Goal: Information Seeking & Learning: Learn about a topic

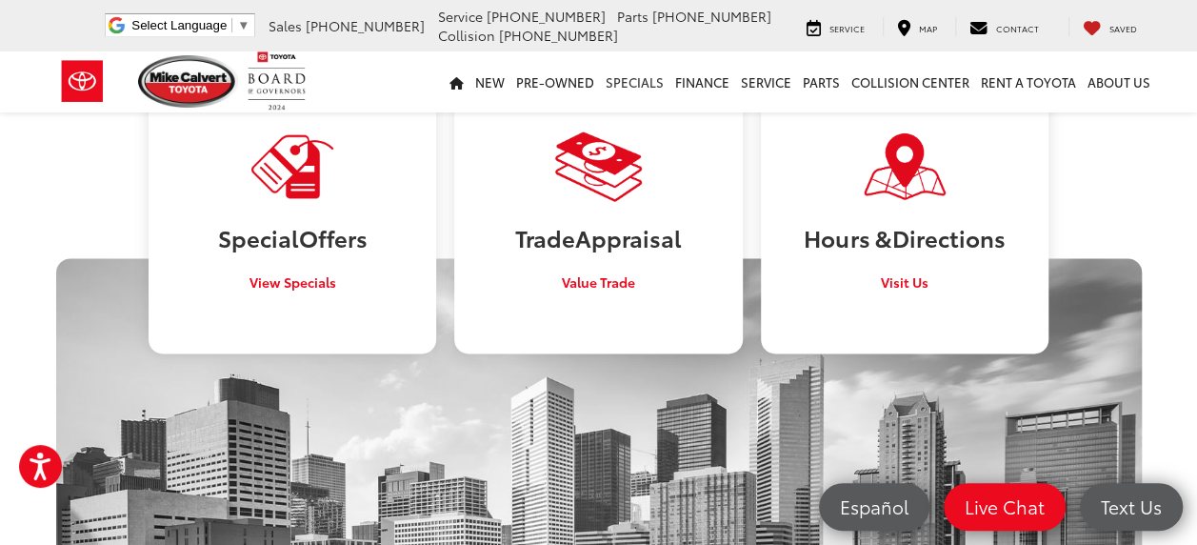
scroll to position [857, 0]
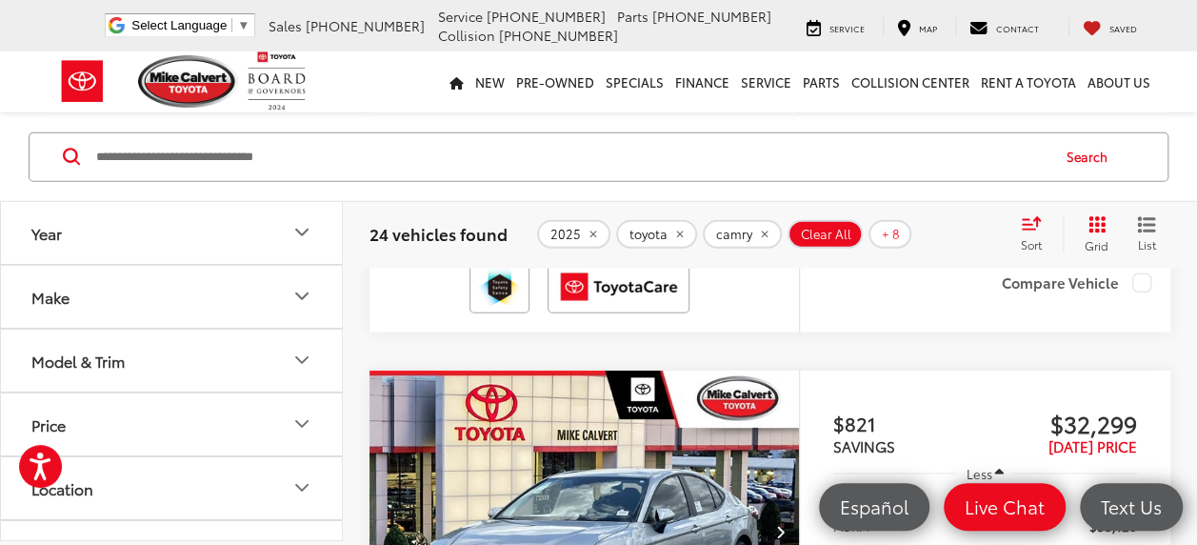
scroll to position [6285, 0]
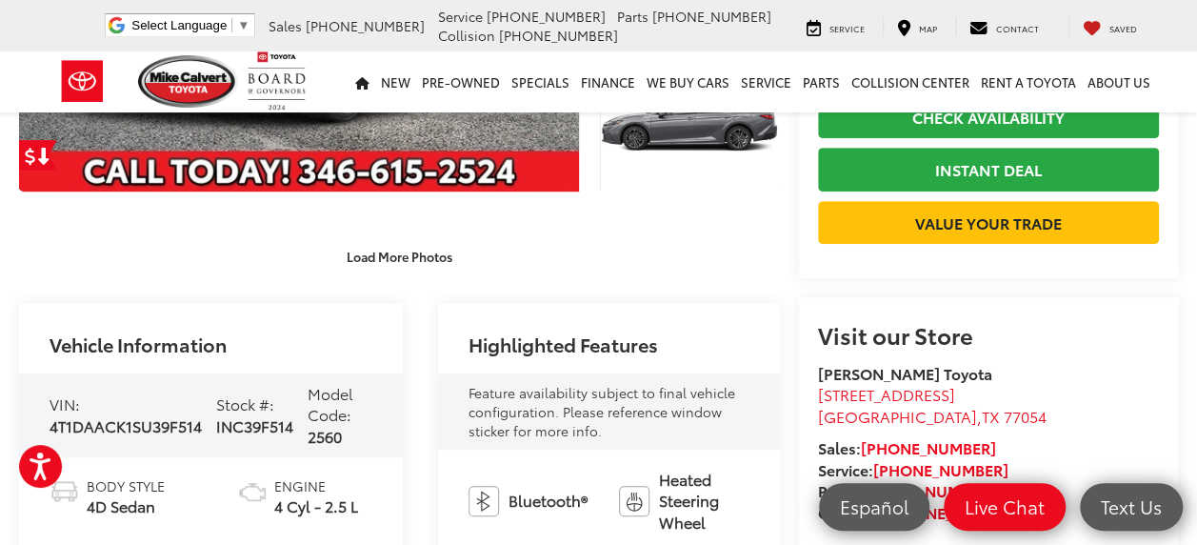
scroll to position [476, 0]
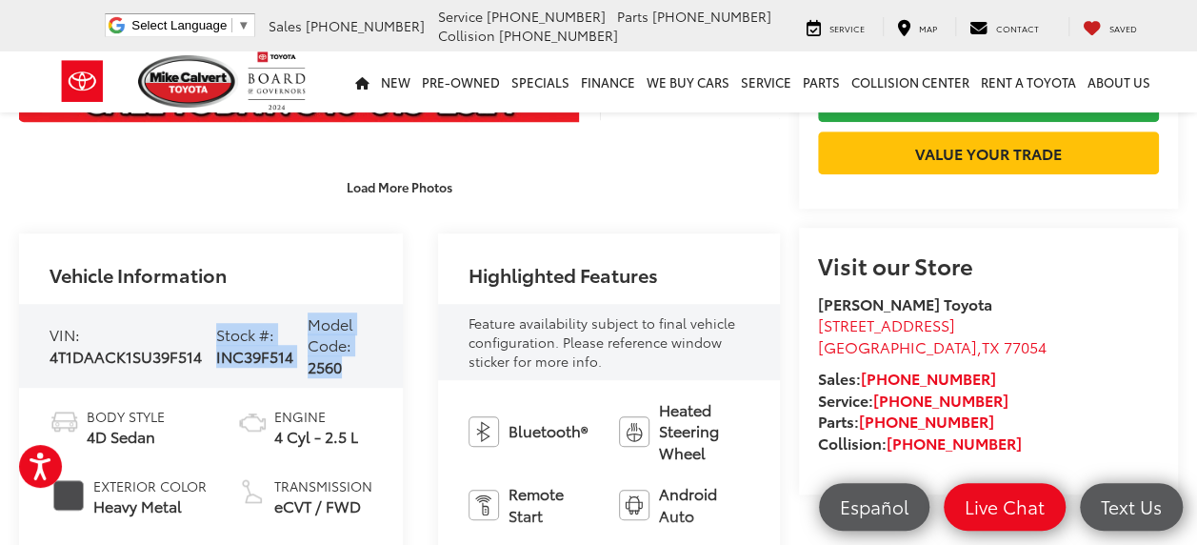
drag, startPoint x: 219, startPoint y: 335, endPoint x: 360, endPoint y: 368, distance: 144.6
click at [360, 369] on div "VIN: 4T1DAACK1SU39F514 Stock #: INC39F514 Model Code: 2560" at bounding box center [211, 346] width 384 height 84
drag, startPoint x: 360, startPoint y: 368, endPoint x: 250, endPoint y: 353, distance: 110.4
copy div "Stock #: INC39F514 Model Code: 2560"
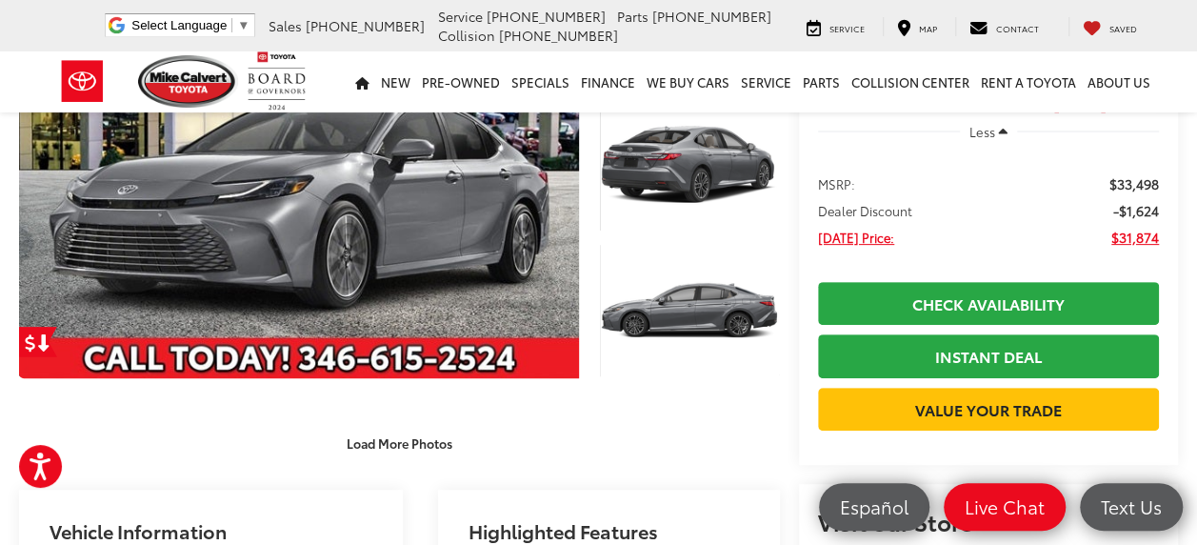
scroll to position [190, 0]
